Goal: Find contact information: Find contact information

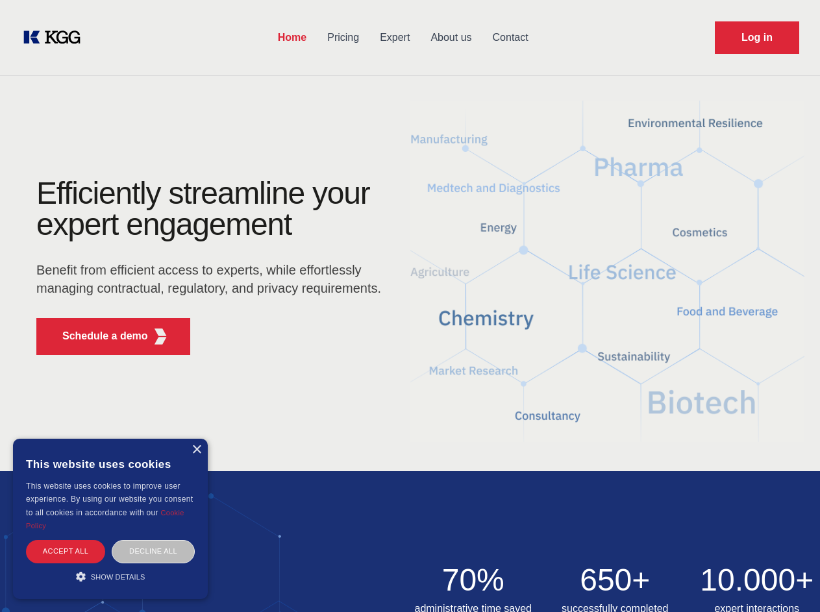
click at [410, 306] on div "Efficiently streamline your expert engagement Benefit from efficient access to …" at bounding box center [213, 272] width 395 height 188
click at [97, 336] on p "Schedule a demo" at bounding box center [105, 337] width 86 height 16
click at [196, 450] on div "× This website uses cookies This website uses cookies to improve user experienc…" at bounding box center [110, 519] width 195 height 160
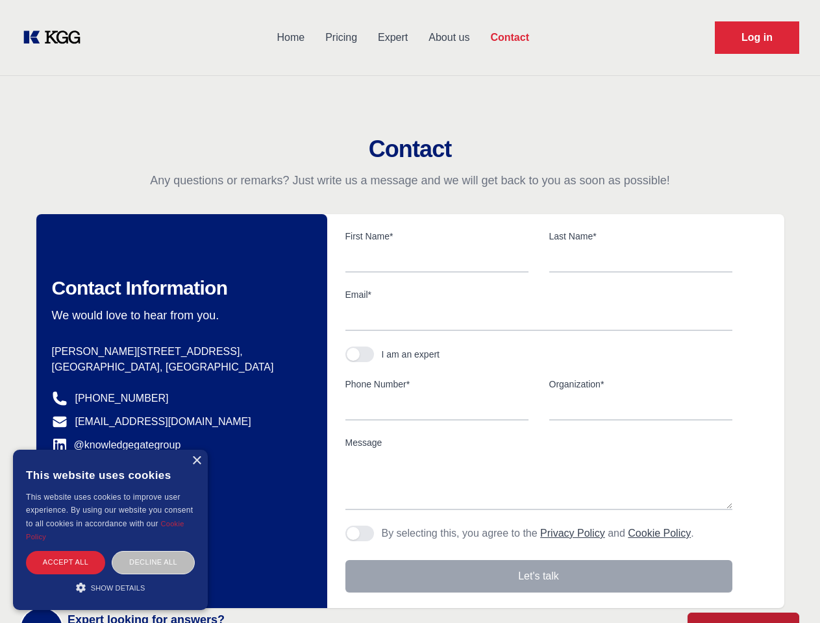
click at [66, 551] on div "Accept all" at bounding box center [65, 562] width 79 height 23
click at [153, 551] on div "Decline all" at bounding box center [153, 562] width 83 height 23
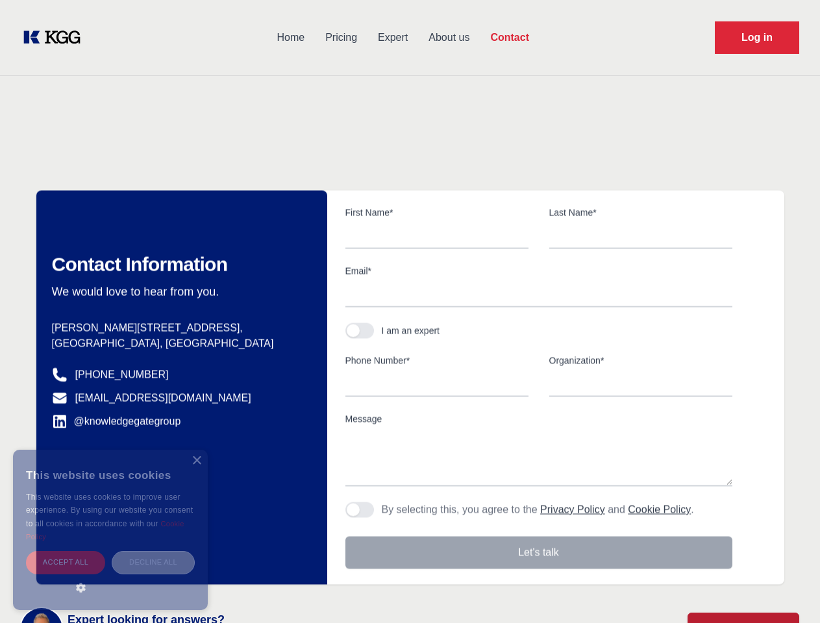
click at [110, 577] on main "Contact Any questions or remarks? Just write us a message and we will get back …" at bounding box center [410, 338] width 820 height 676
